Goal: Task Accomplishment & Management: Manage account settings

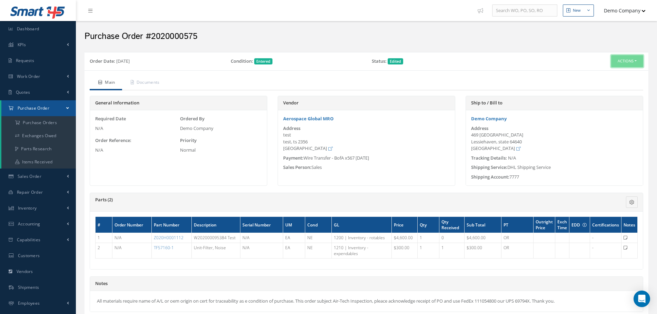
click at [632, 61] on button "Actions" at bounding box center [627, 61] width 32 height 12
click at [603, 87] on link "Edit" at bounding box center [615, 83] width 55 height 9
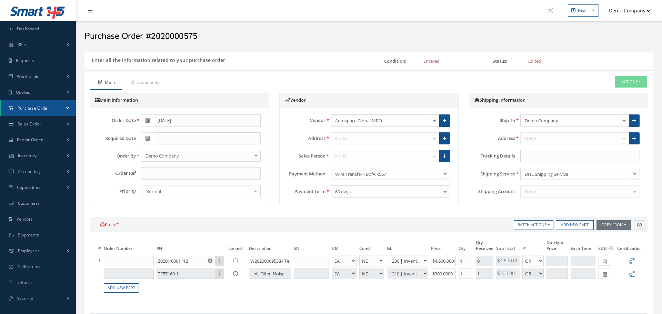
select select "5"
select select "6"
select select "1"
select select "5"
select select "7"
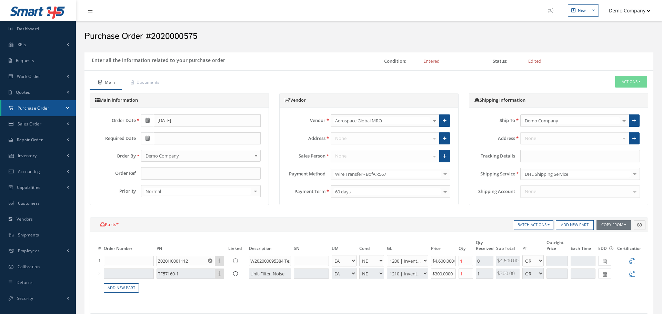
select select "1"
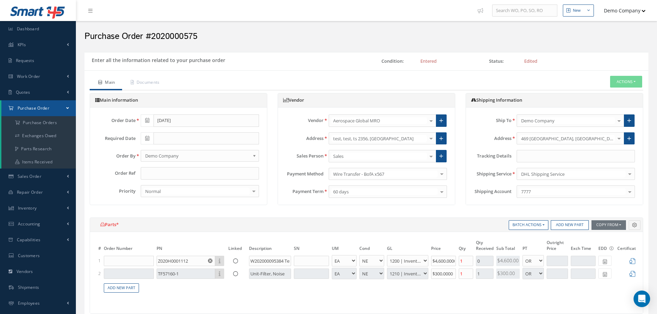
click at [461, 99] on div "Shipping Information Ship To Demo Company A & S INTERNATIONAL A & Z Services, I…" at bounding box center [555, 152] width 188 height 119
